Goal: Register for event/course

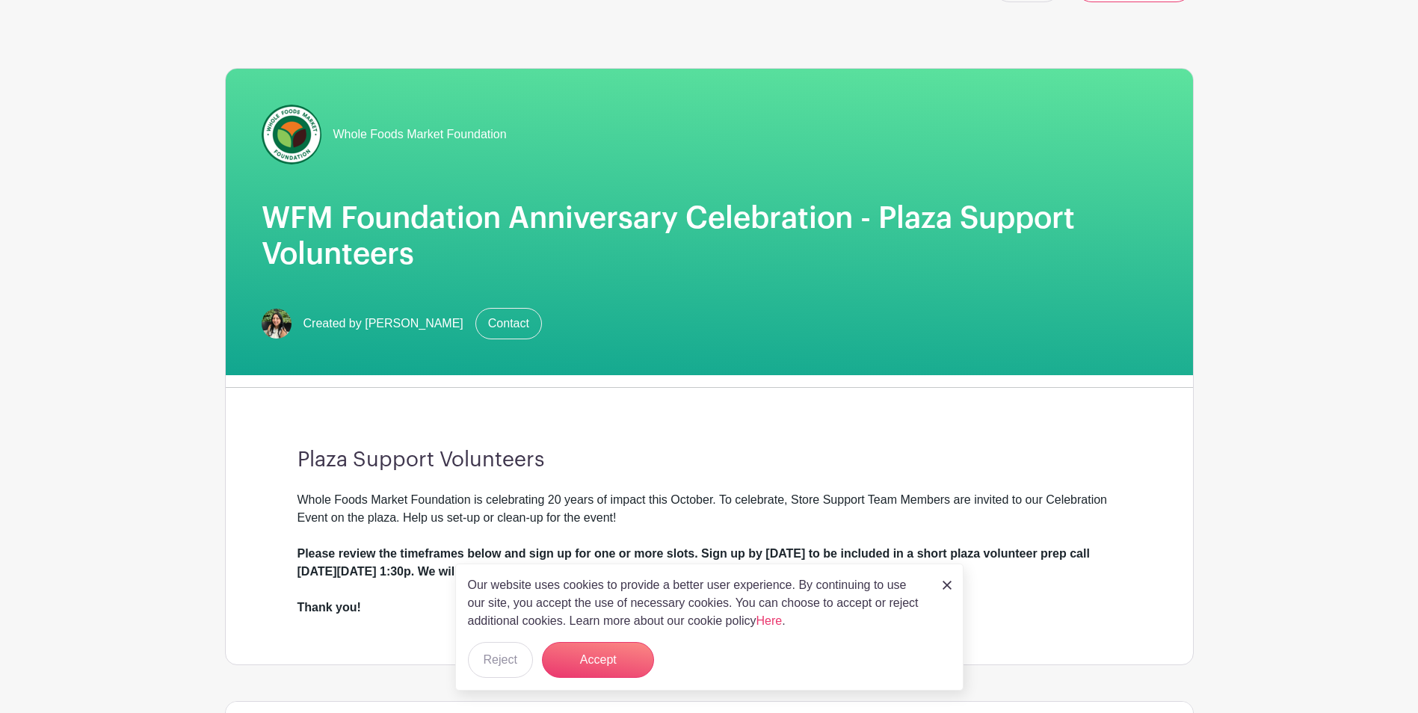
scroll to position [75, 0]
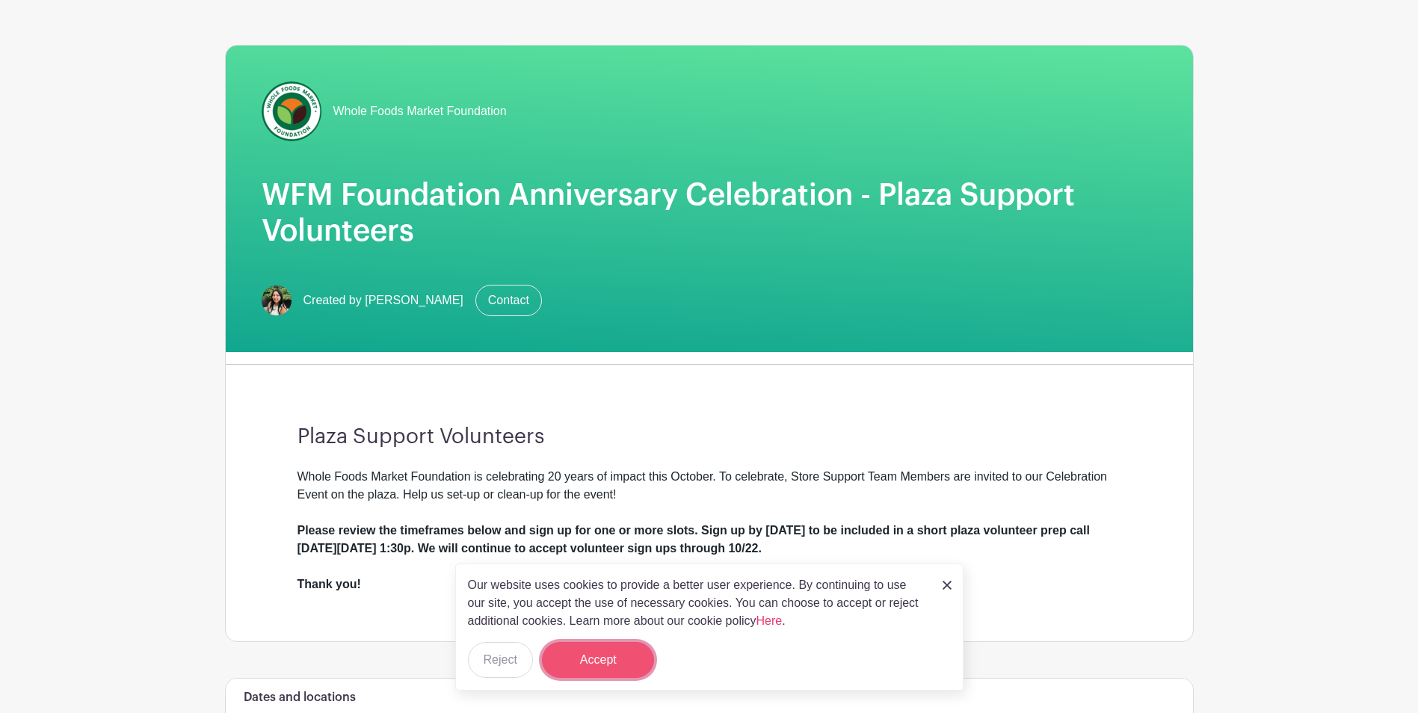
click at [587, 656] on button "Accept" at bounding box center [598, 660] width 112 height 36
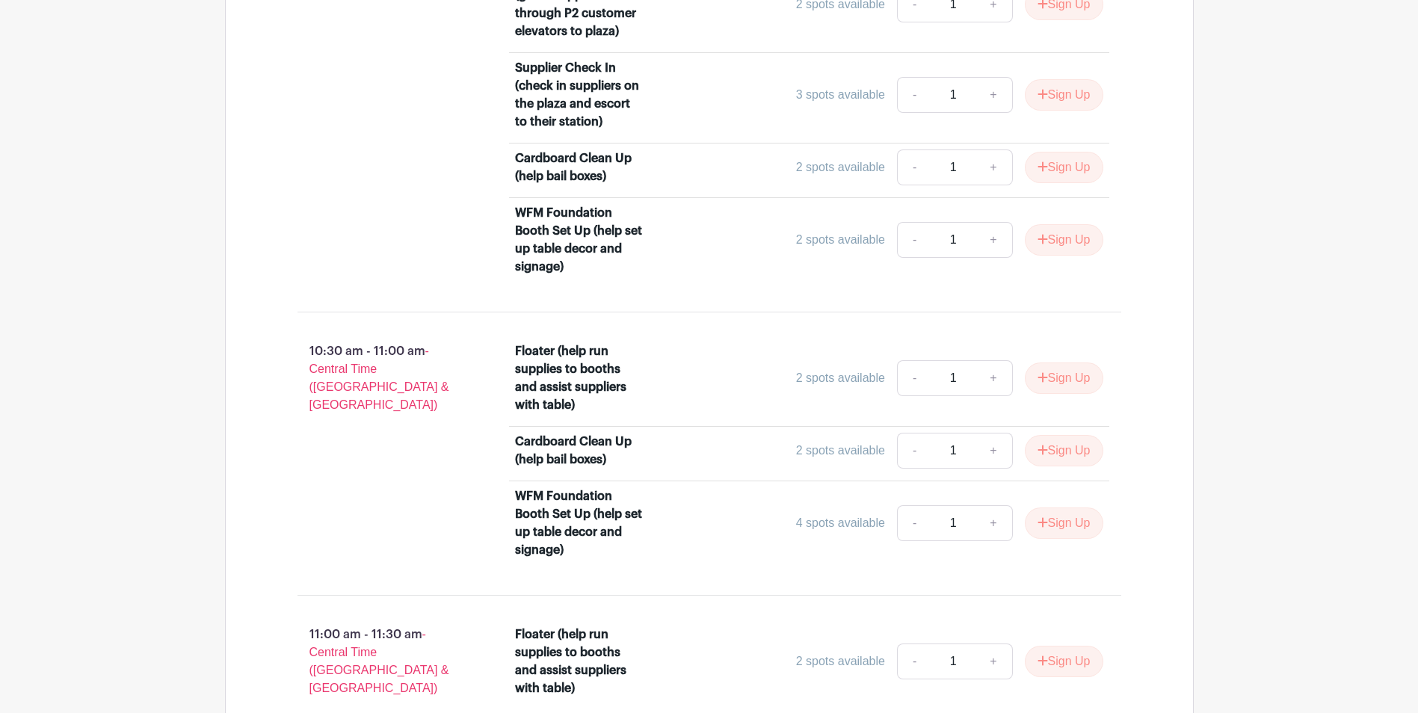
scroll to position [2617, 0]
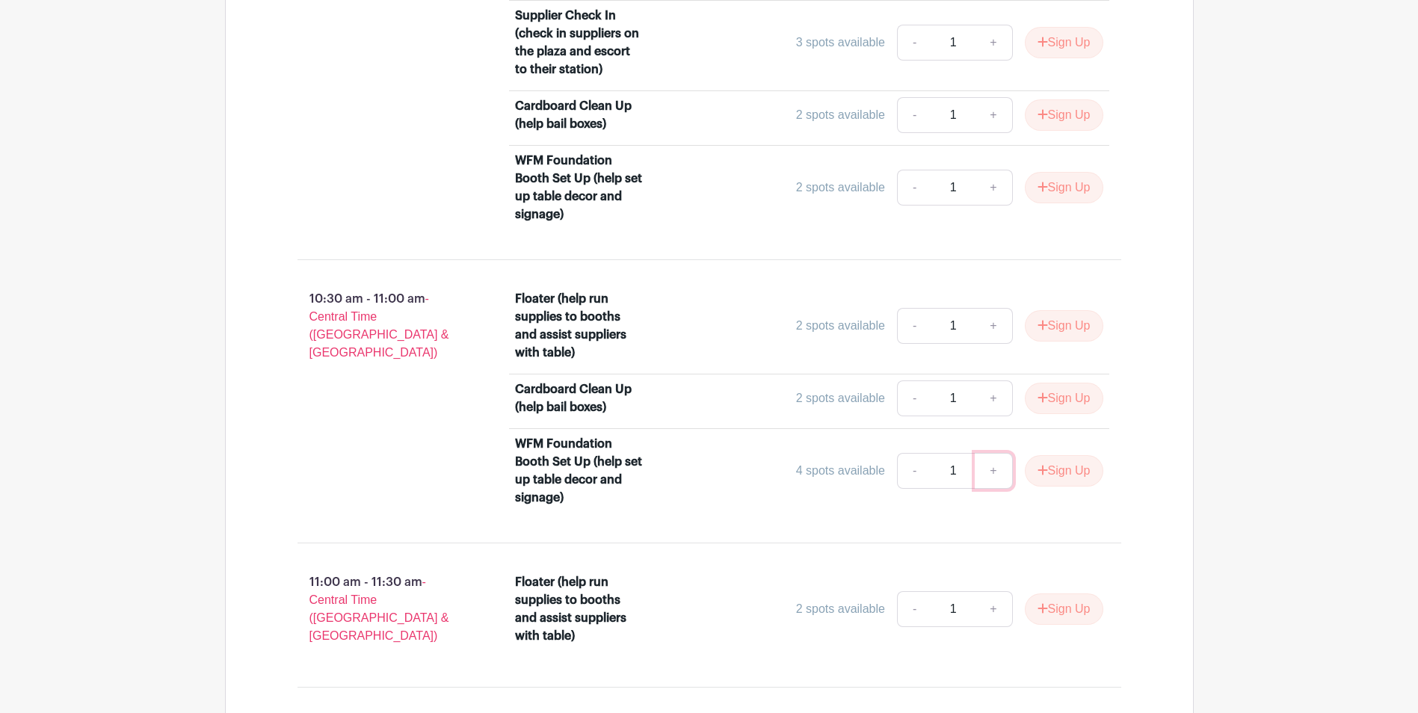
click at [994, 474] on link "+" at bounding box center [993, 471] width 37 height 36
click at [898, 469] on link "-" at bounding box center [914, 471] width 34 height 36
type input "1"
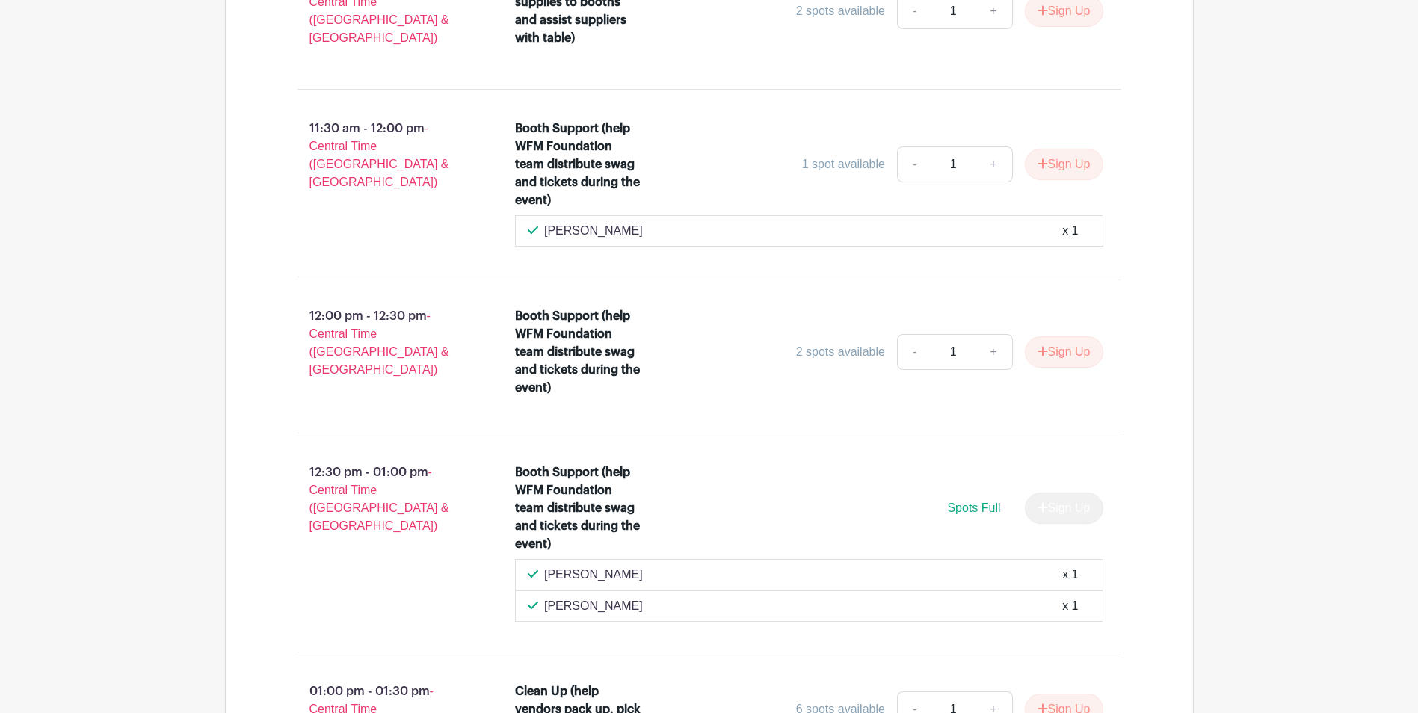
scroll to position [3140, 0]
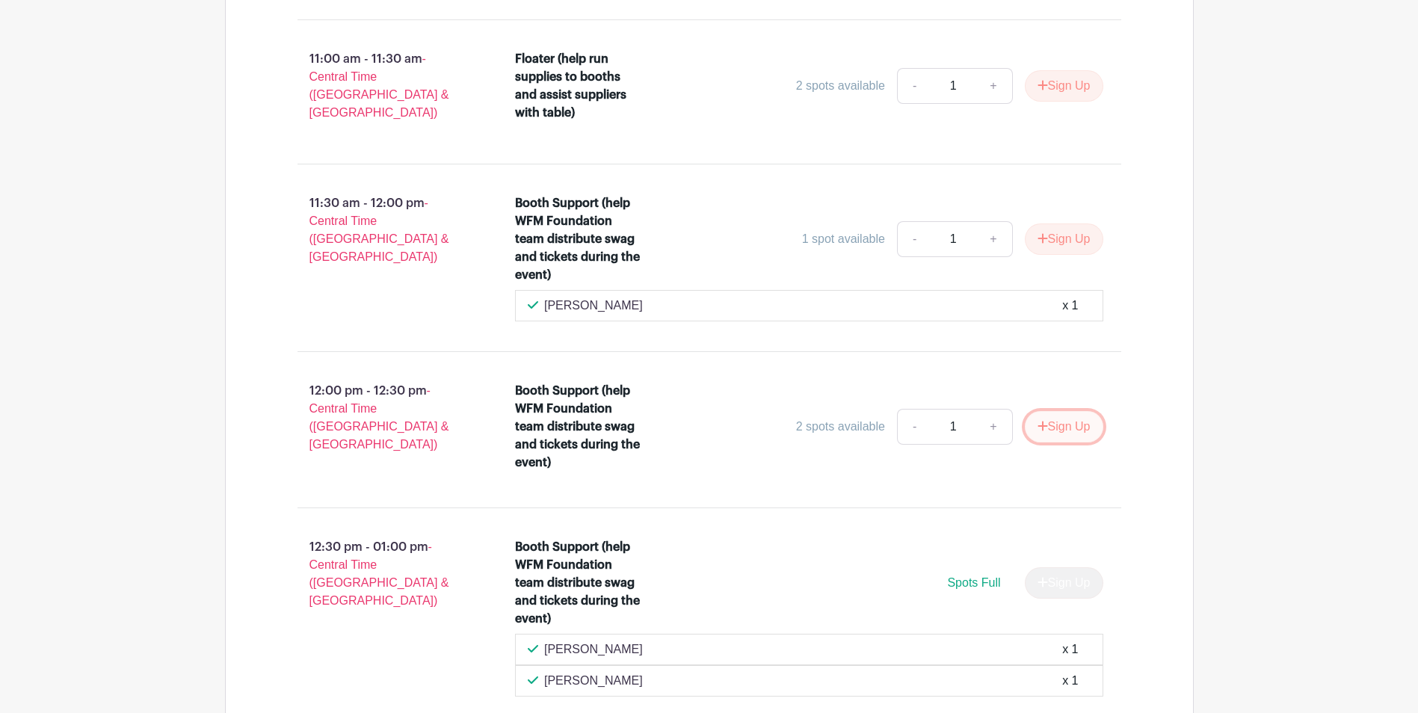
click at [1062, 427] on button "Sign Up" at bounding box center [1064, 426] width 78 height 31
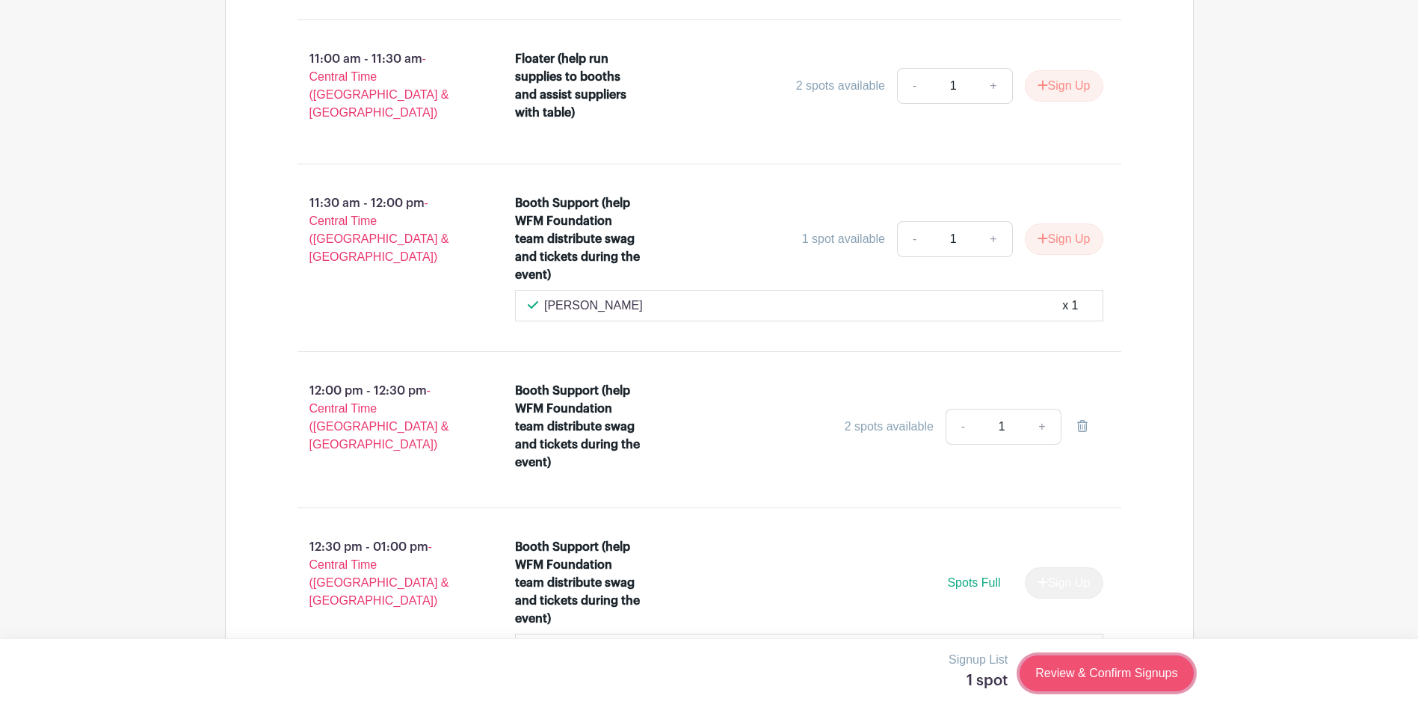
click at [1134, 680] on link "Review & Confirm Signups" at bounding box center [1106, 674] width 173 height 36
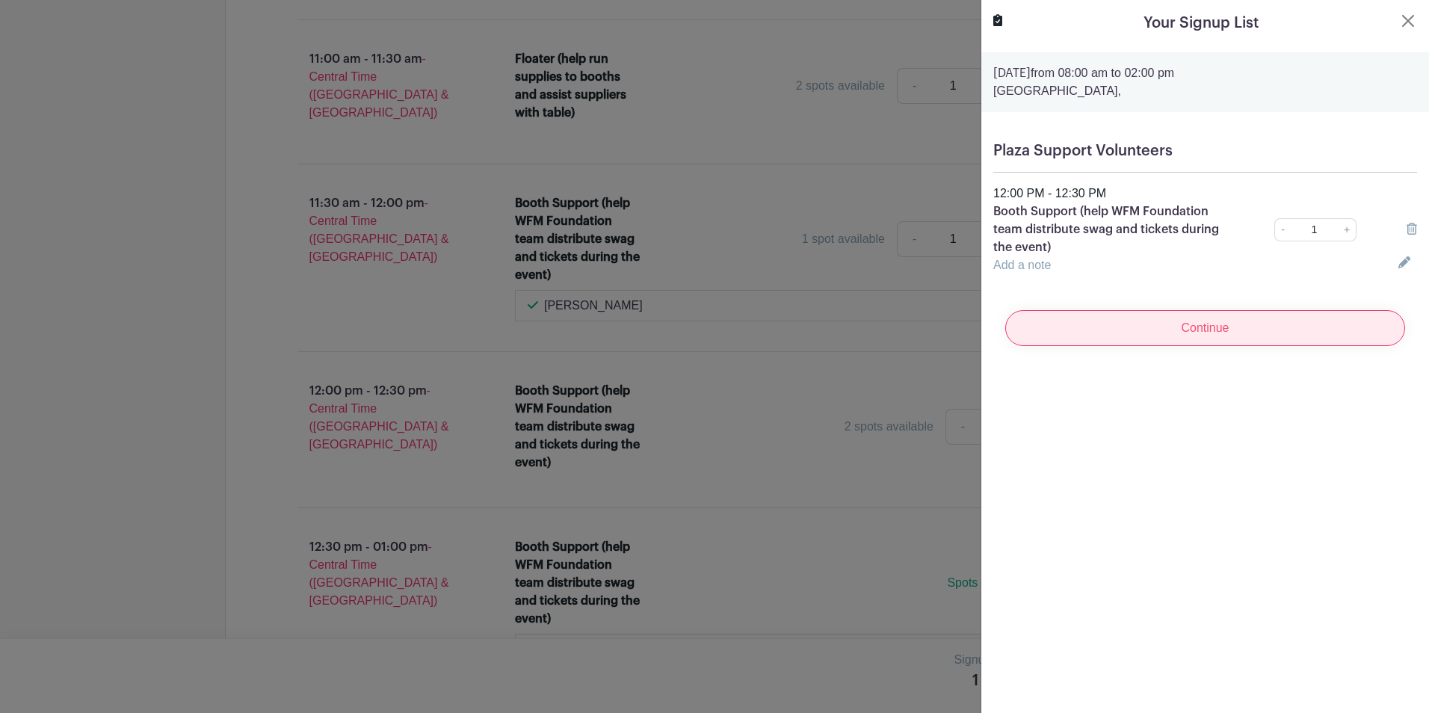
click at [1272, 330] on input "Continue" at bounding box center [1206, 328] width 400 height 36
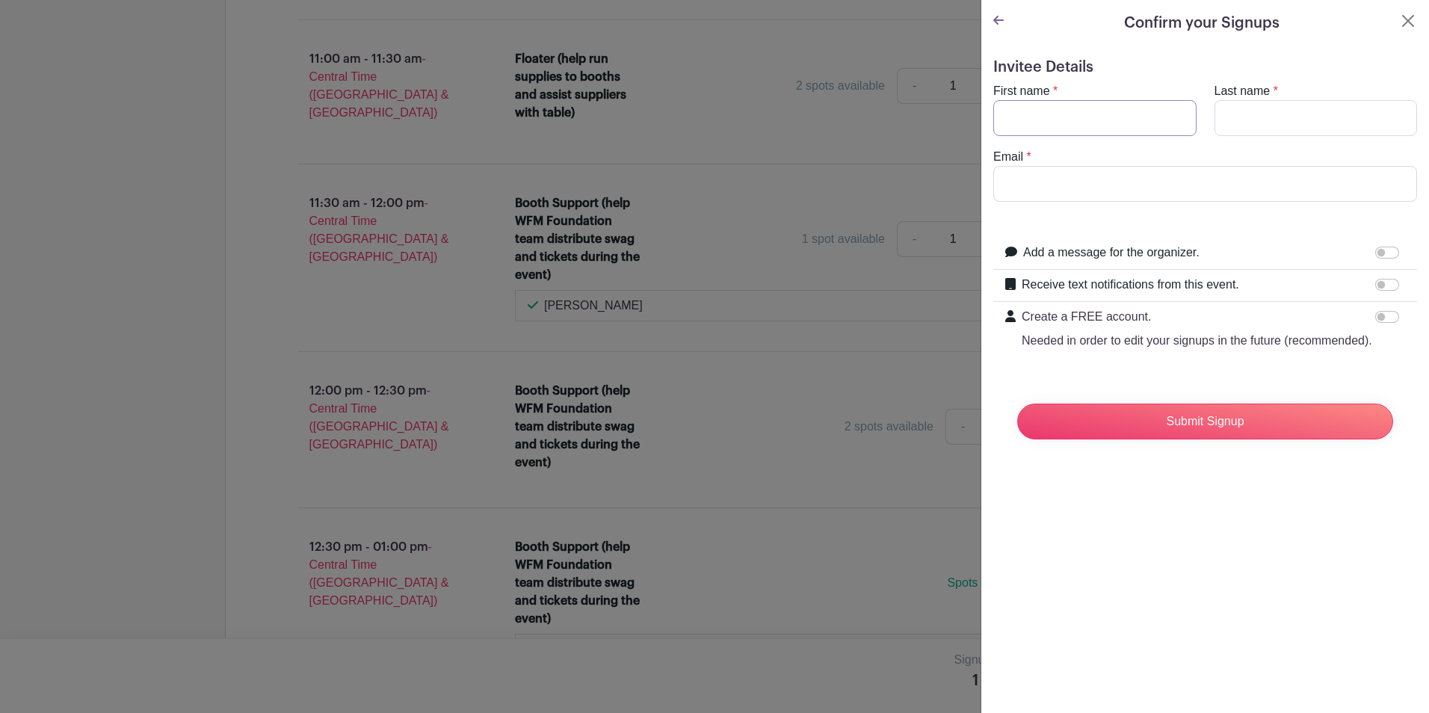
click at [1106, 122] on input "First name" at bounding box center [1095, 118] width 203 height 36
type input "Meara"
click at [1279, 101] on input "Walsg" at bounding box center [1316, 118] width 203 height 36
type input "[PERSON_NAME]"
type input "m"
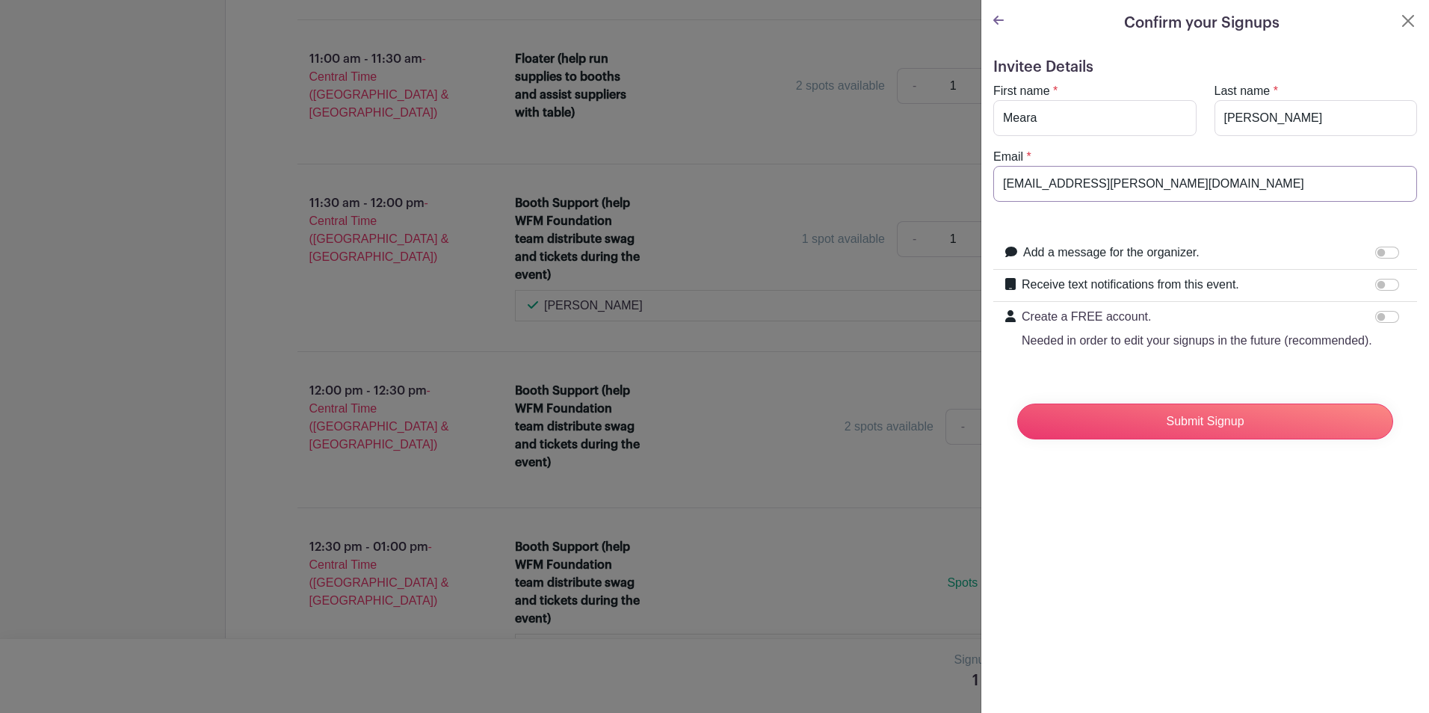
type input "[EMAIL_ADDRESS][PERSON_NAME][DOMAIN_NAME]"
click at [1300, 210] on form "Invitee Details First name * [GEOGRAPHIC_DATA] Last name * [PERSON_NAME] Email …" at bounding box center [1206, 254] width 424 height 393
click at [1231, 431] on input "Submit Signup" at bounding box center [1205, 422] width 376 height 36
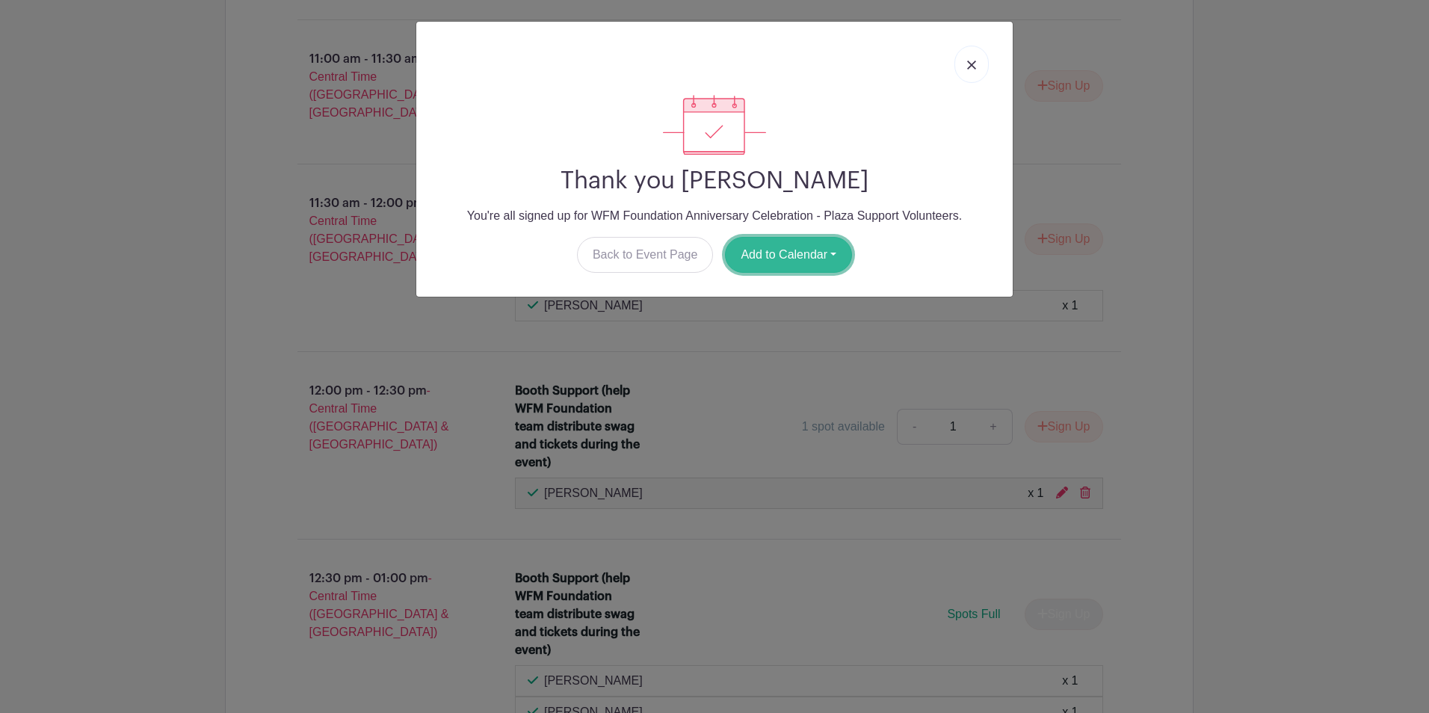
click at [768, 254] on button "Add to Calendar" at bounding box center [788, 255] width 127 height 36
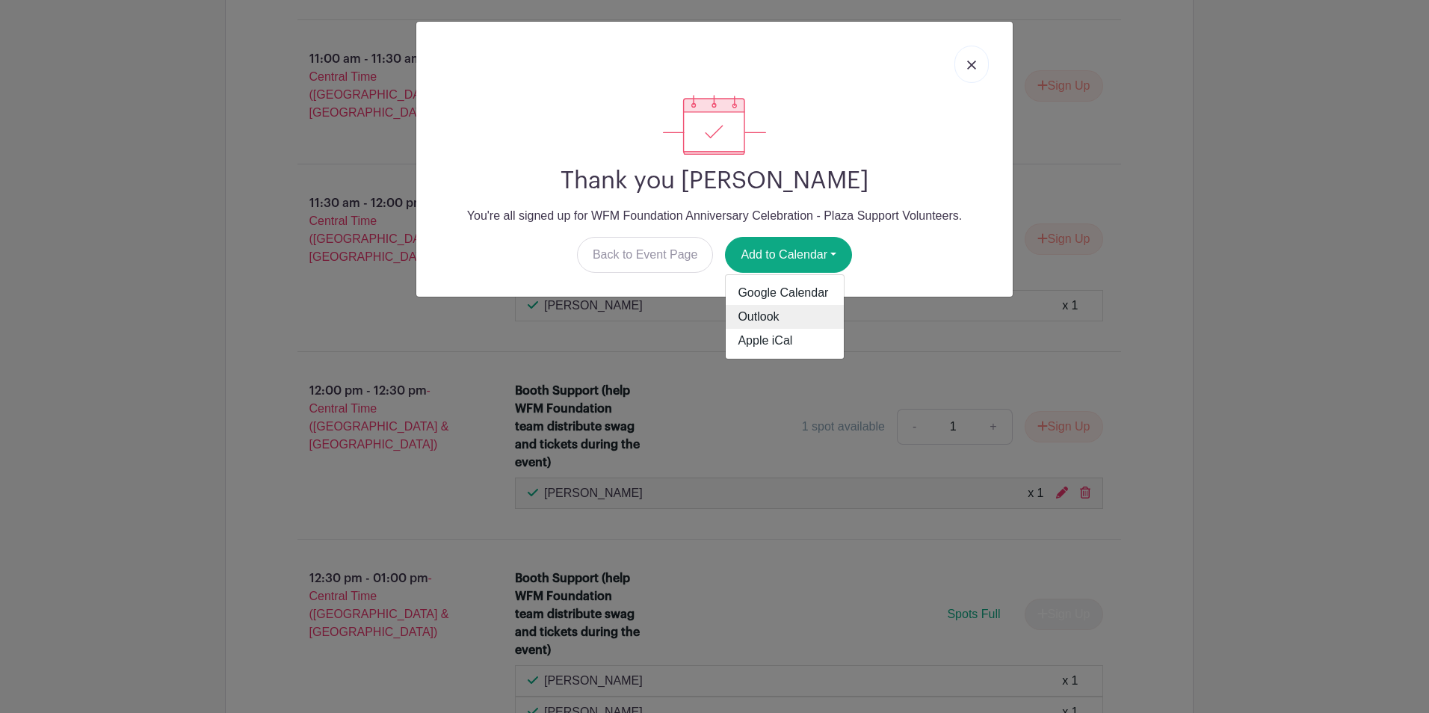
click at [775, 318] on link "Outlook" at bounding box center [785, 317] width 118 height 24
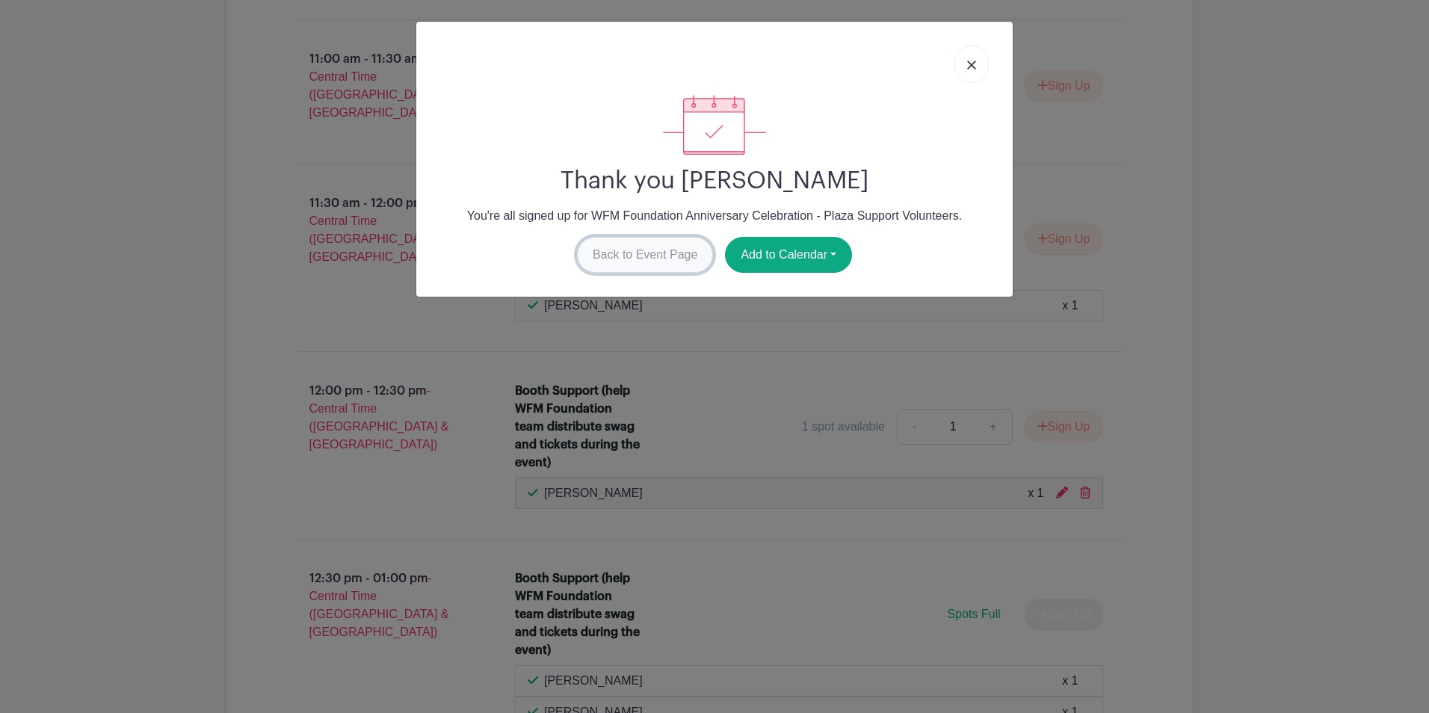
click at [626, 263] on link "Back to Event Page" at bounding box center [645, 255] width 137 height 36
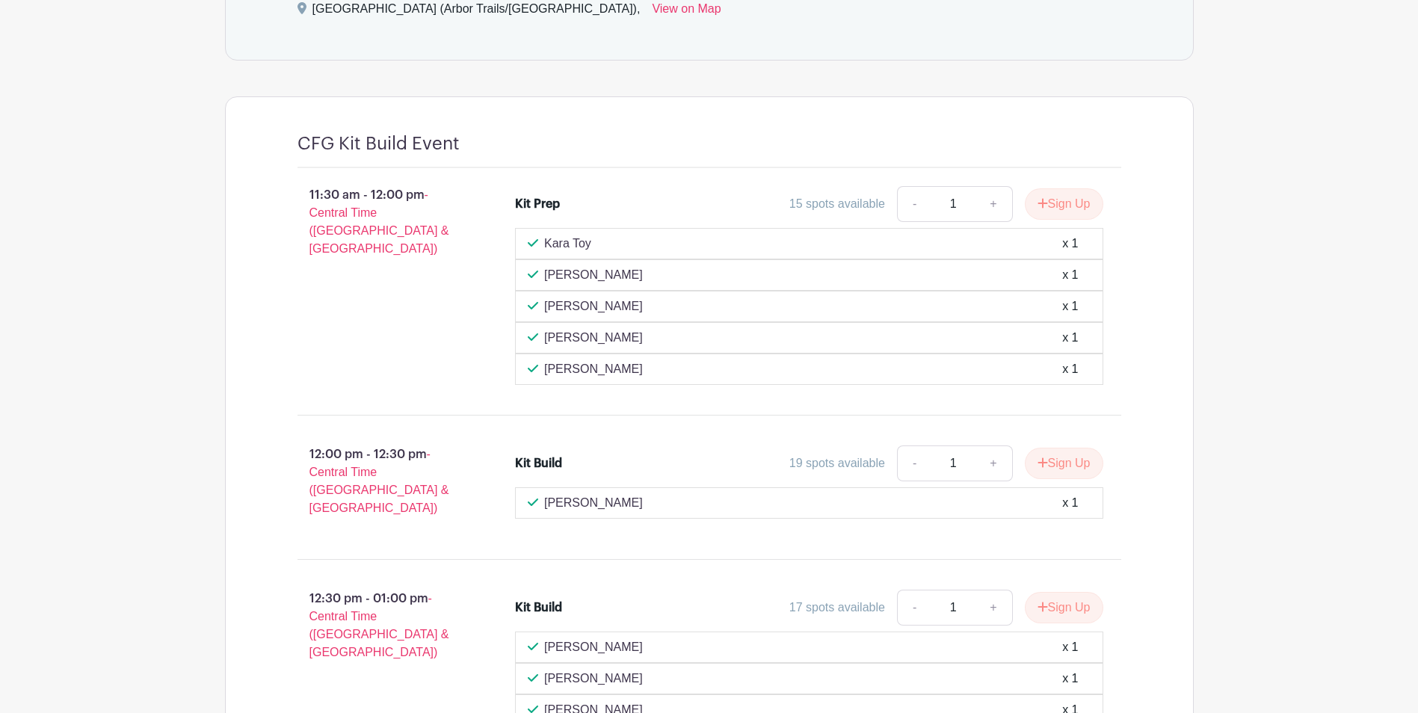
scroll to position [830, 0]
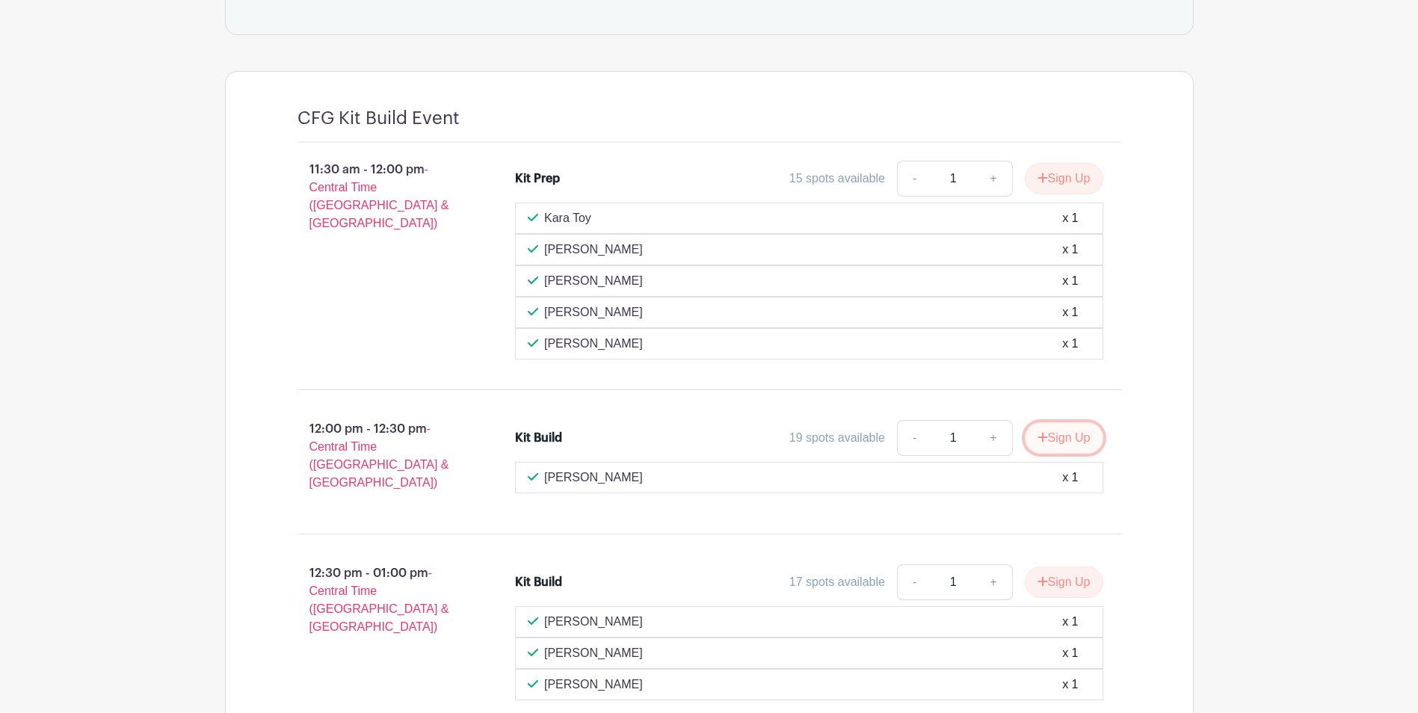
click at [1048, 445] on button "Sign Up" at bounding box center [1064, 437] width 78 height 31
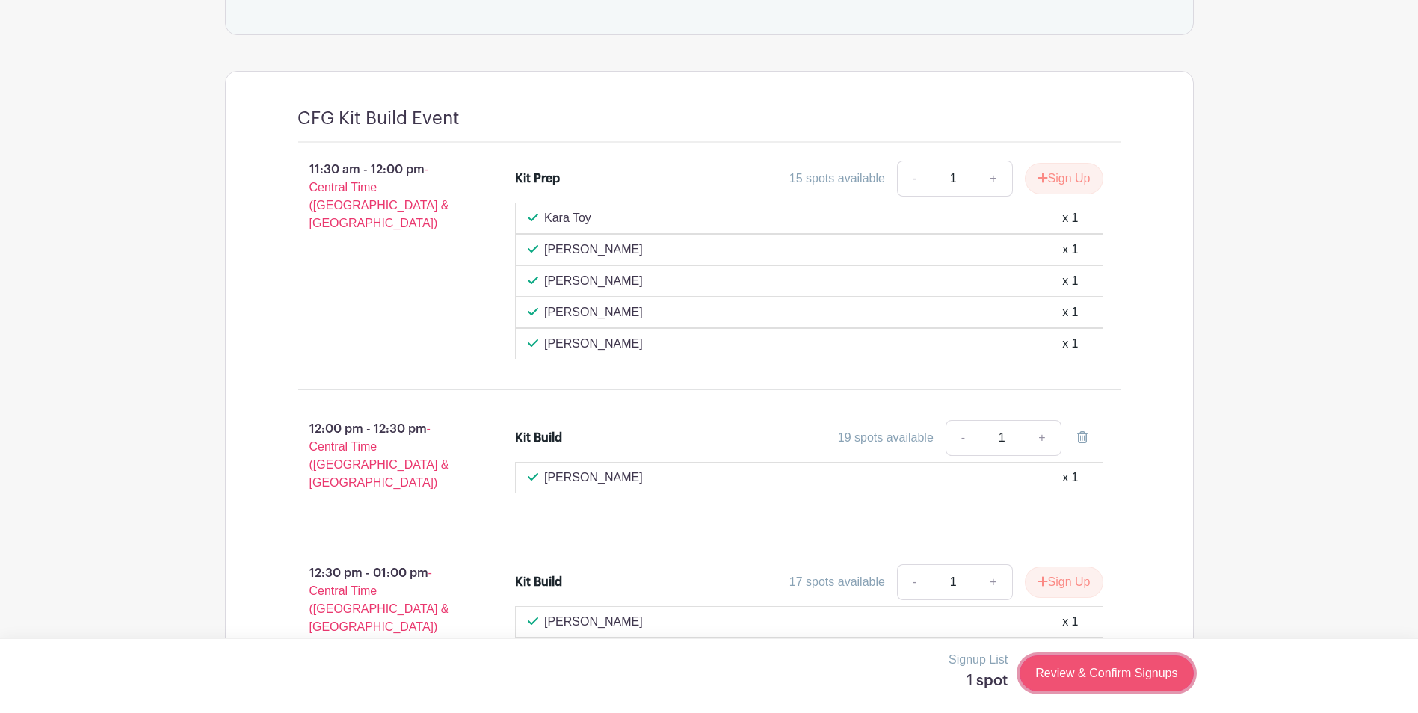
click at [1077, 675] on link "Review & Confirm Signups" at bounding box center [1106, 674] width 173 height 36
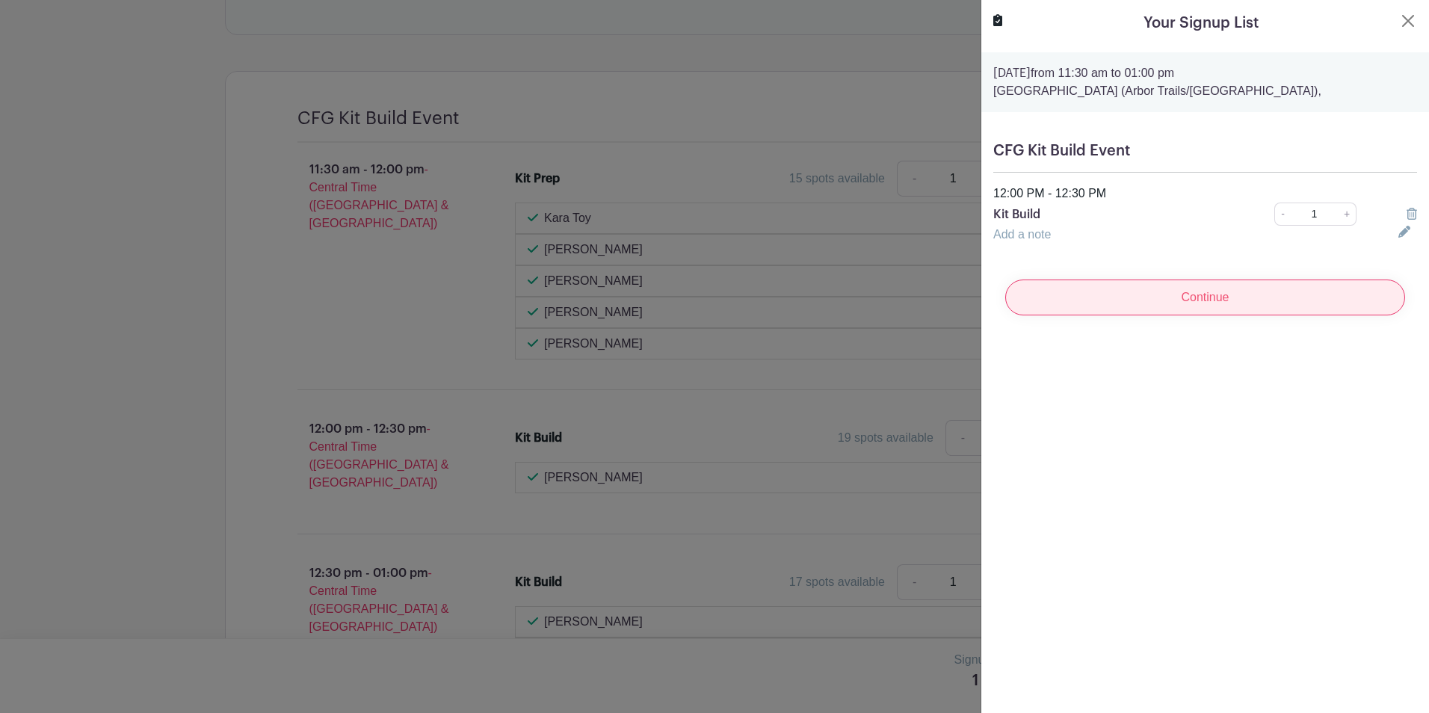
click at [1119, 304] on input "Continue" at bounding box center [1206, 298] width 400 height 36
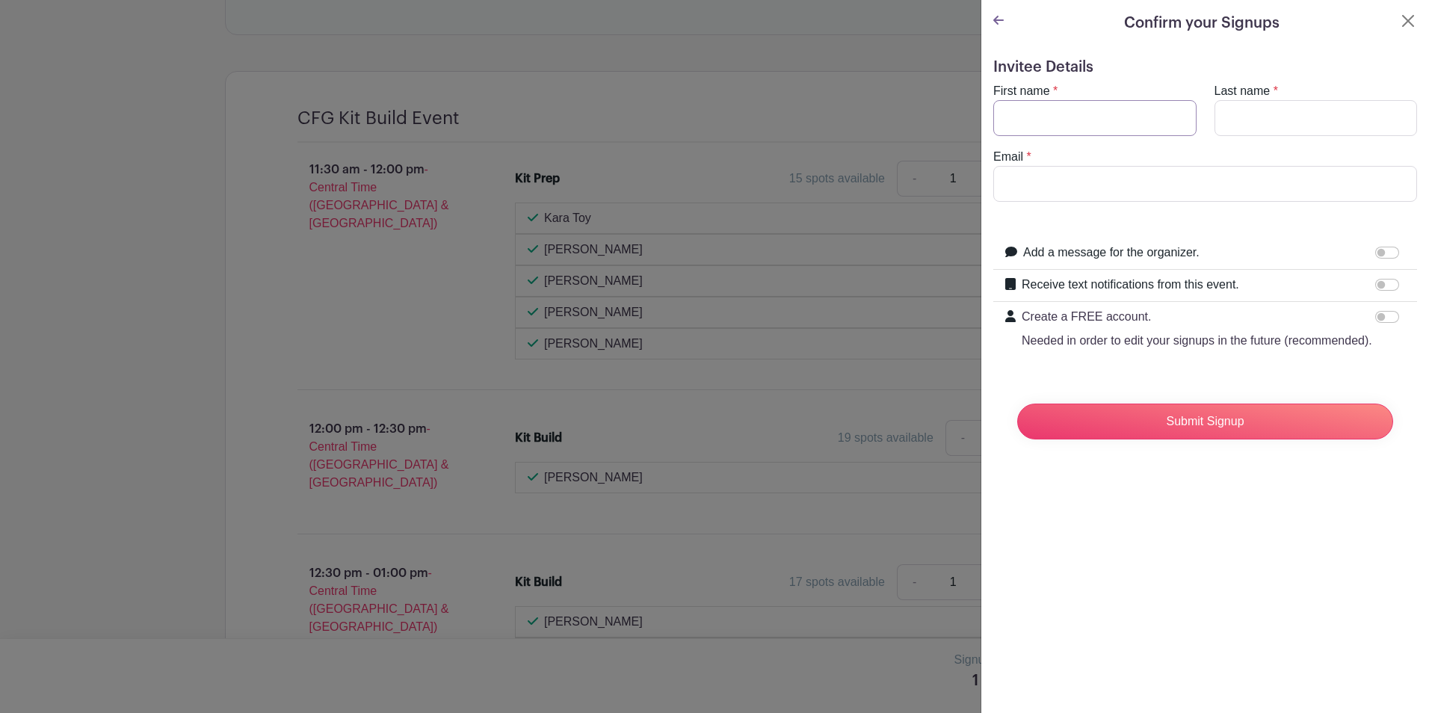
click at [1100, 114] on input "First name" at bounding box center [1095, 118] width 203 height 36
type input "Meara"
type input "[PERSON_NAME]"
click at [1089, 181] on input "Email" at bounding box center [1206, 184] width 424 height 36
type input "[EMAIL_ADDRESS][PERSON_NAME][DOMAIN_NAME]"
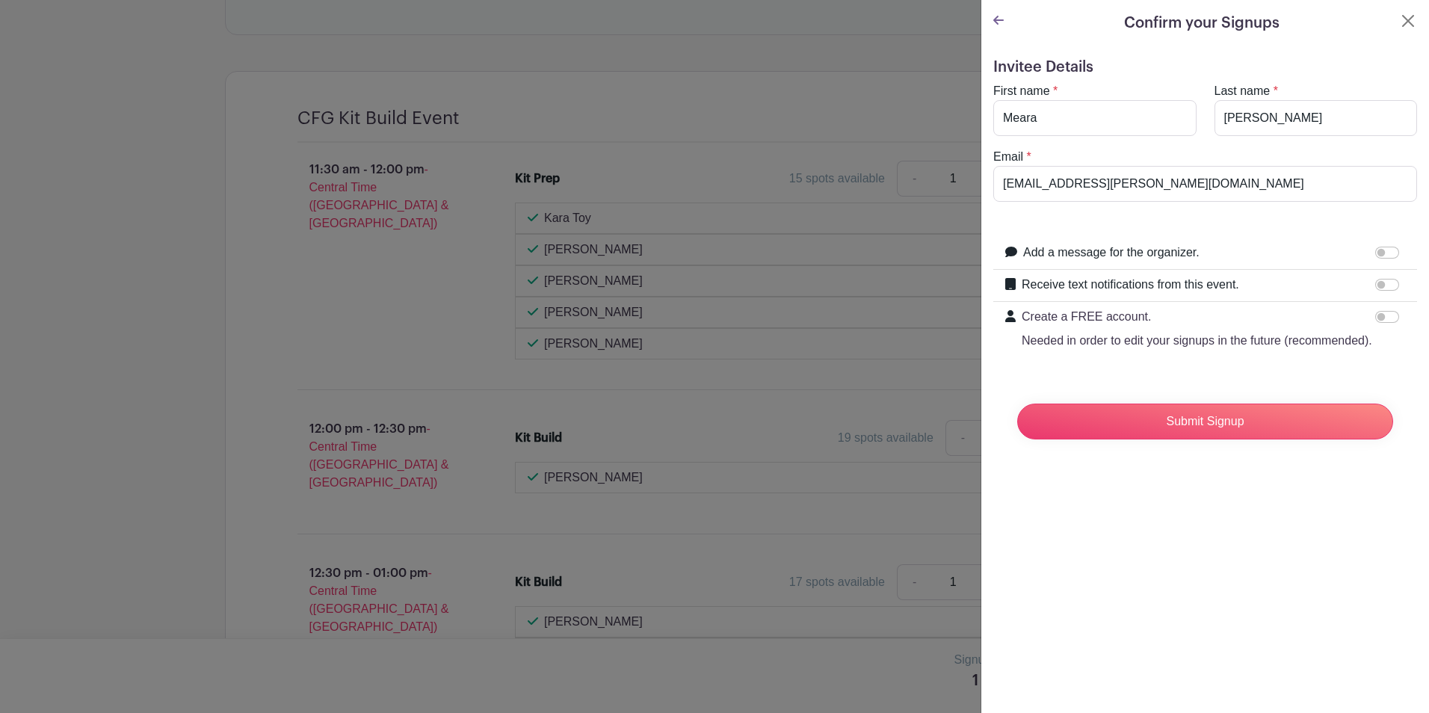
click at [1249, 506] on div "Confirm your Signups Invitee Details First name * [GEOGRAPHIC_DATA] Last name *…" at bounding box center [1205, 356] width 449 height 713
click at [1200, 439] on input "Submit Signup" at bounding box center [1205, 422] width 376 height 36
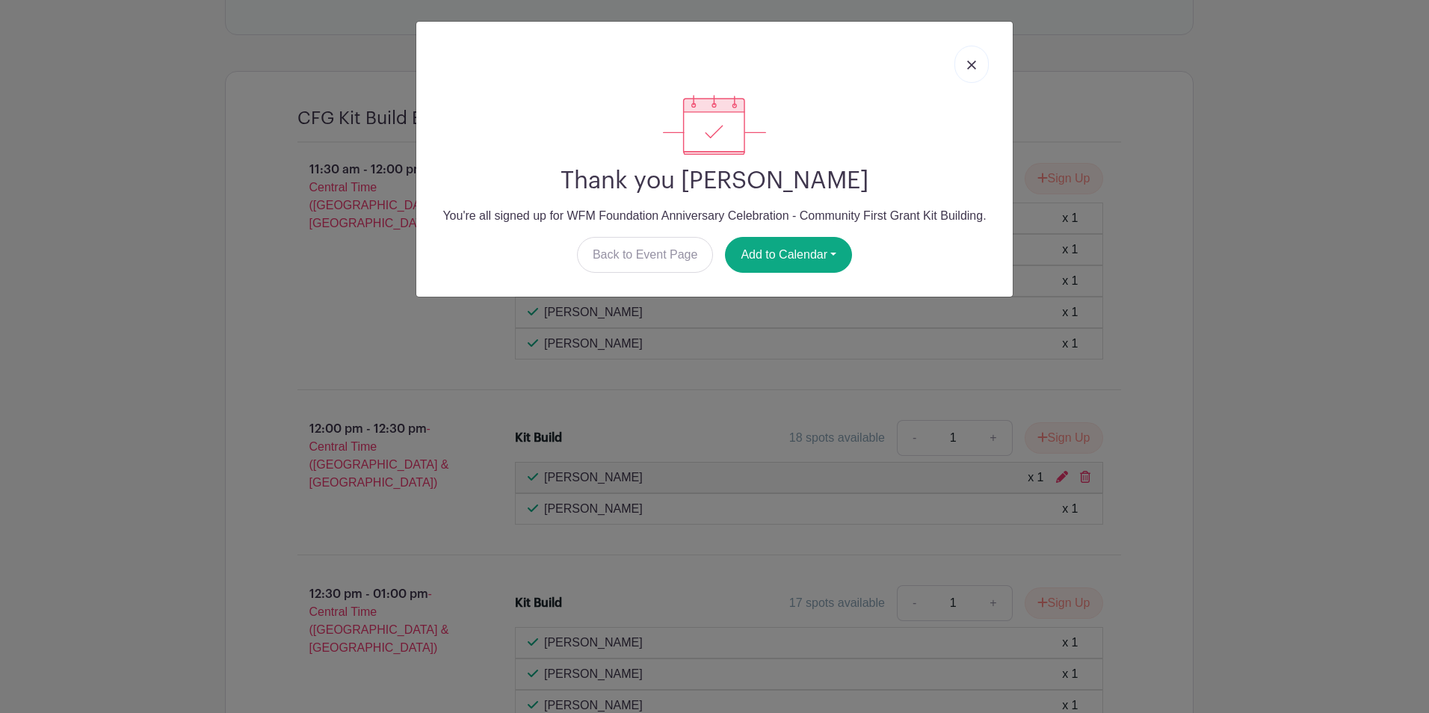
click at [970, 70] on link at bounding box center [972, 64] width 34 height 37
